Goal: Task Accomplishment & Management: Use online tool/utility

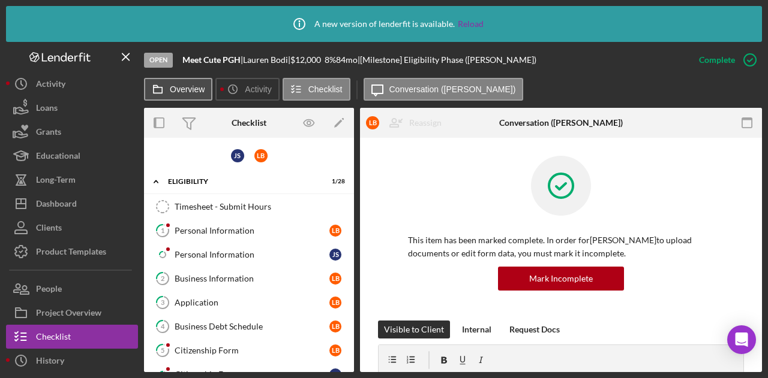
scroll to position [185, 0]
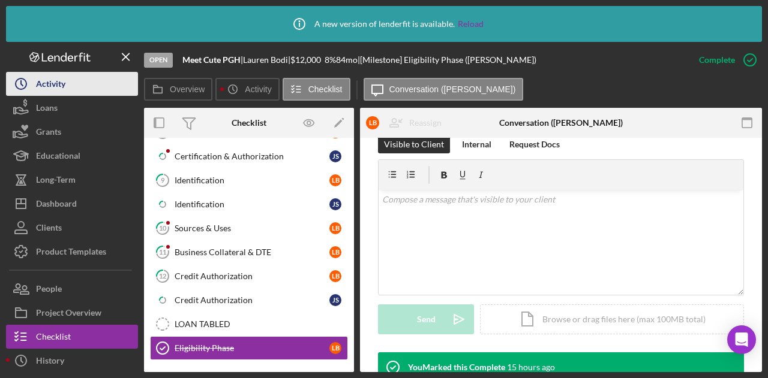
click at [66, 82] on button "Icon/History Activity" at bounding box center [72, 84] width 132 height 24
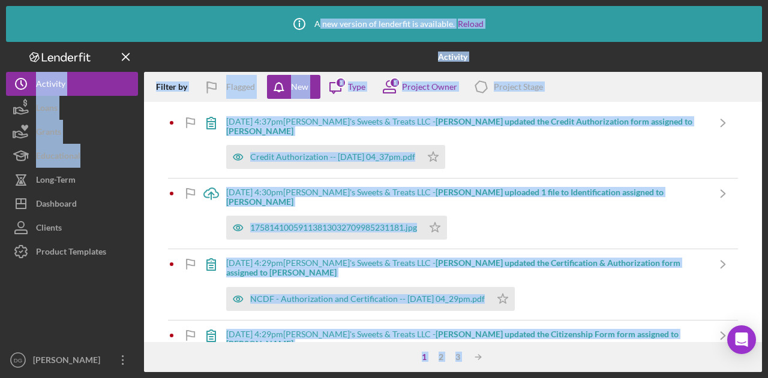
drag, startPoint x: 47, startPoint y: 4, endPoint x: 179, endPoint y: 204, distance: 239.0
click at [179, 204] on div "Icon/Info A new version of lenderfit is available. Reload Activity Filter by Fl…" at bounding box center [384, 189] width 768 height 378
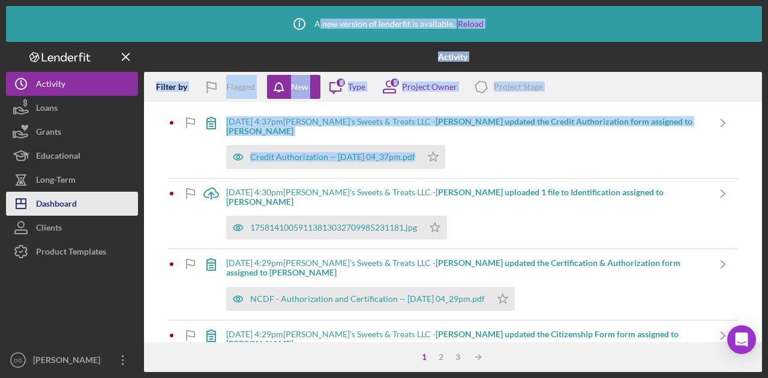
click at [72, 204] on div "Dashboard" at bounding box center [56, 205] width 41 height 27
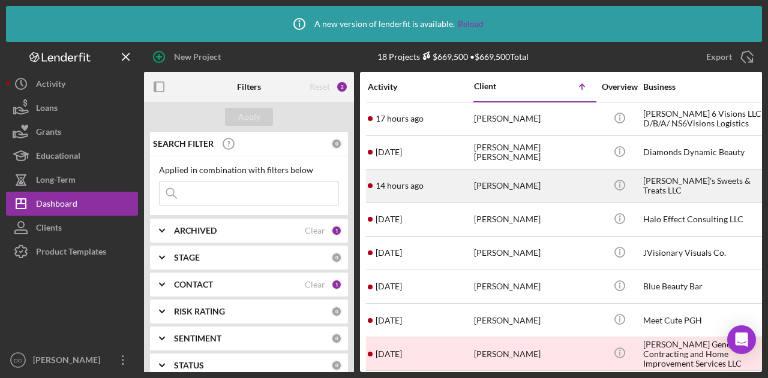
click at [512, 182] on div "[PERSON_NAME]" at bounding box center [534, 186] width 120 height 32
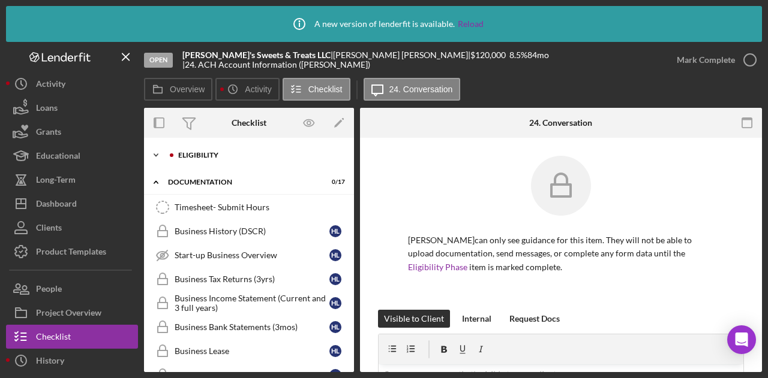
click at [175, 154] on div "Eligibility" at bounding box center [256, 155] width 177 height 7
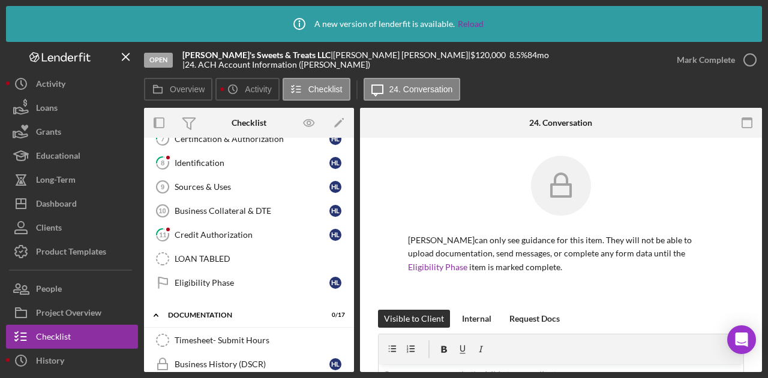
scroll to position [327, 0]
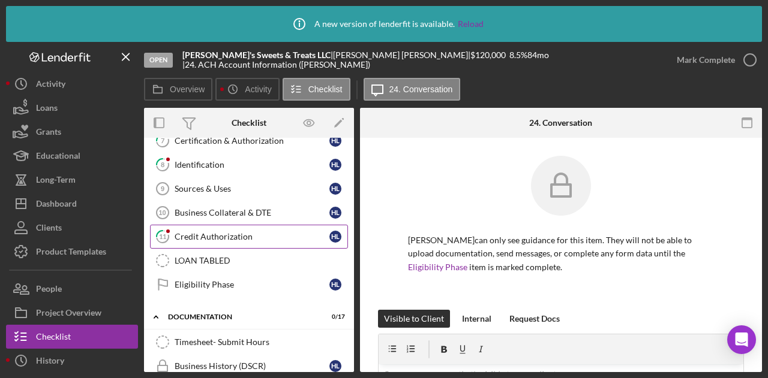
click at [223, 232] on div "Credit Authorization" at bounding box center [252, 237] width 155 height 10
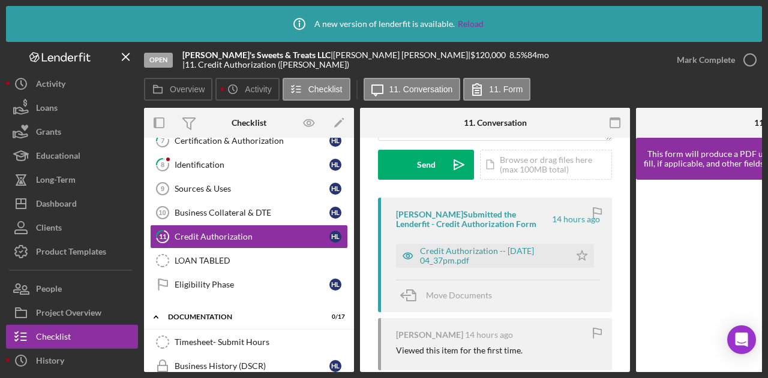
scroll to position [179, 0]
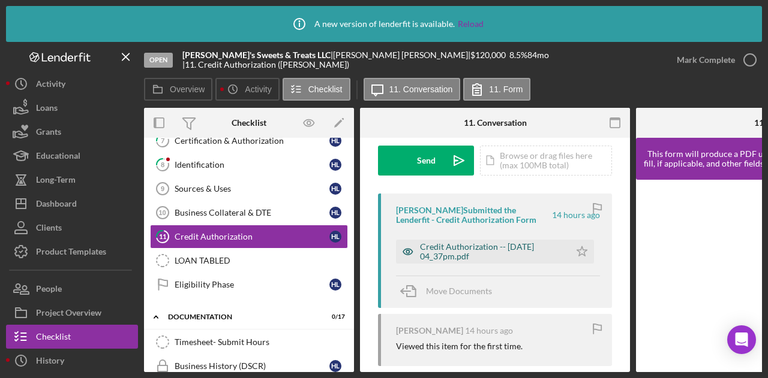
click at [531, 246] on div "Credit Authorization -- [DATE] 04_37pm.pdf" at bounding box center [492, 251] width 144 height 19
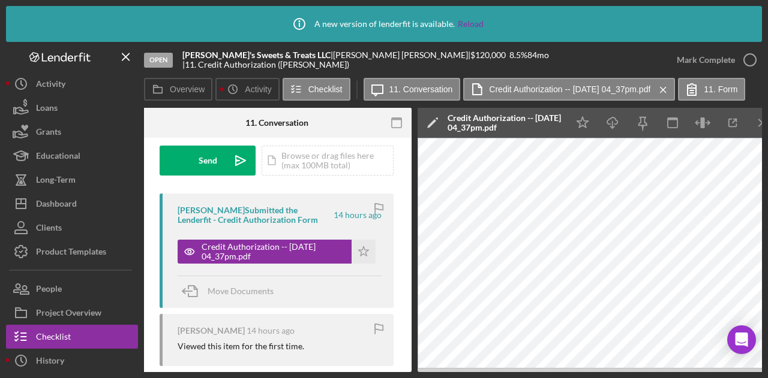
scroll to position [0, 224]
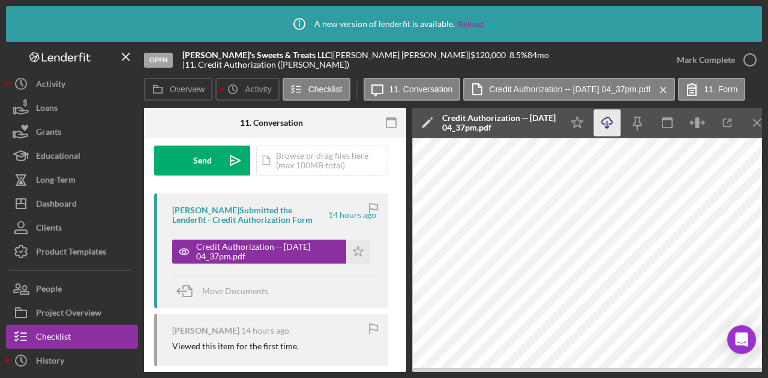
click at [610, 122] on icon "Icon/Download" at bounding box center [607, 123] width 27 height 27
